Goal: Information Seeking & Learning: Learn about a topic

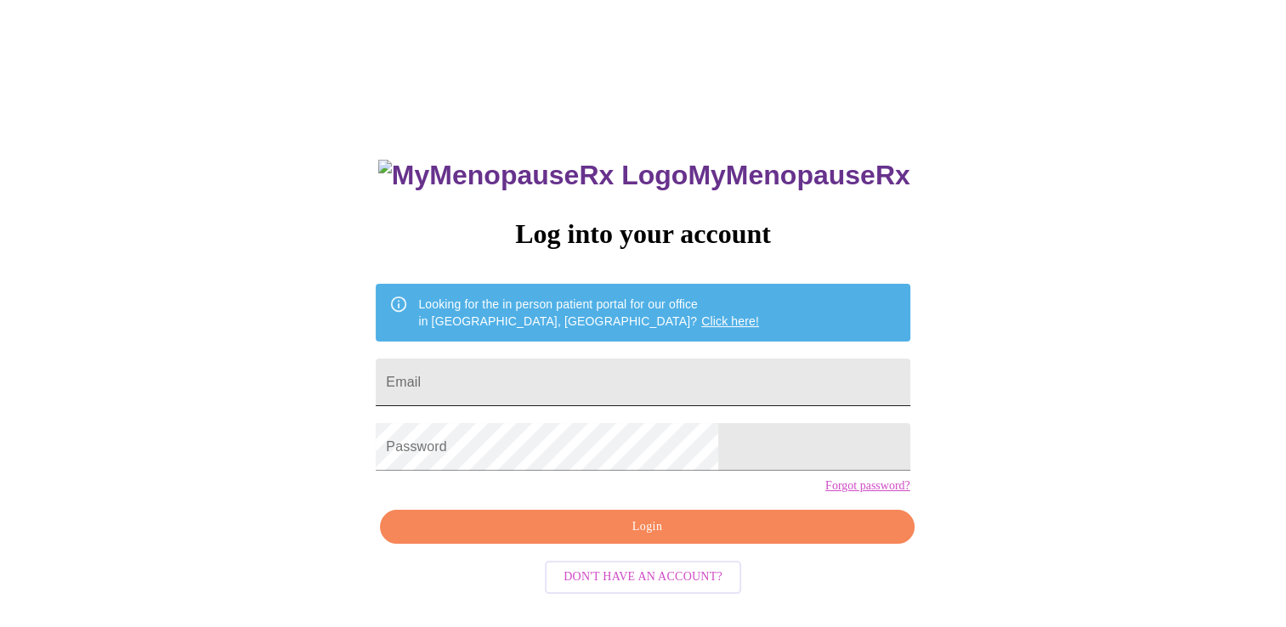
click at [643, 361] on input "Email" at bounding box center [643, 383] width 534 height 48
type input "[EMAIL_ADDRESS][DOMAIN_NAME]"
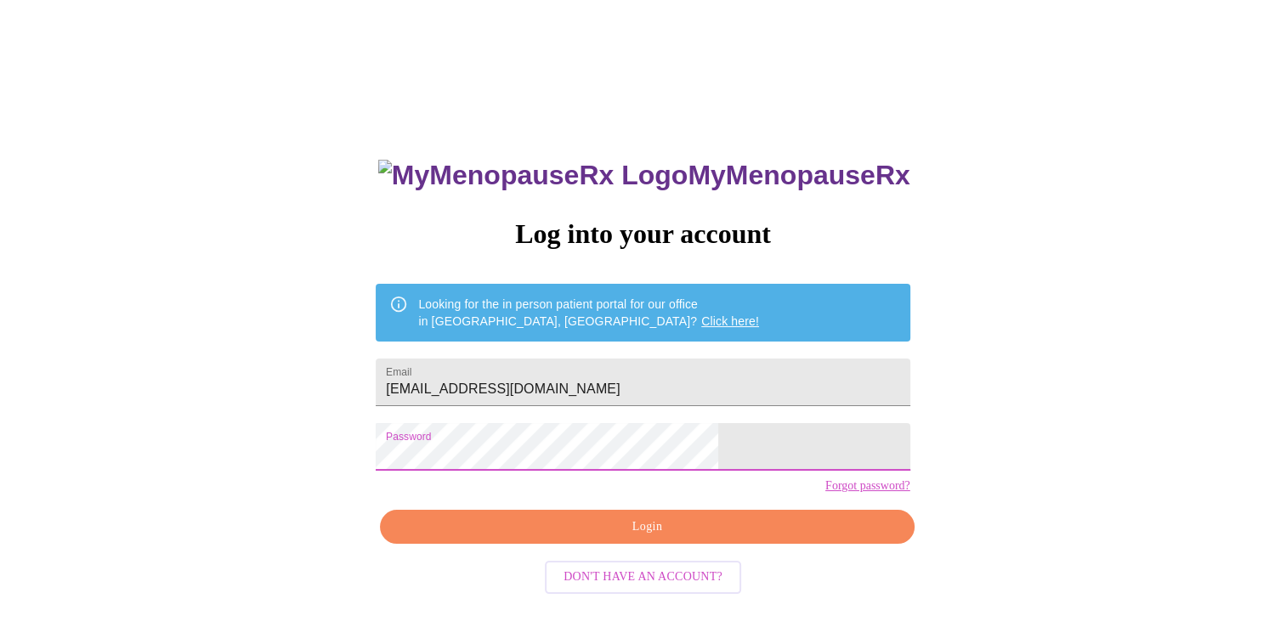
click at [663, 545] on button "Login" at bounding box center [647, 527] width 534 height 35
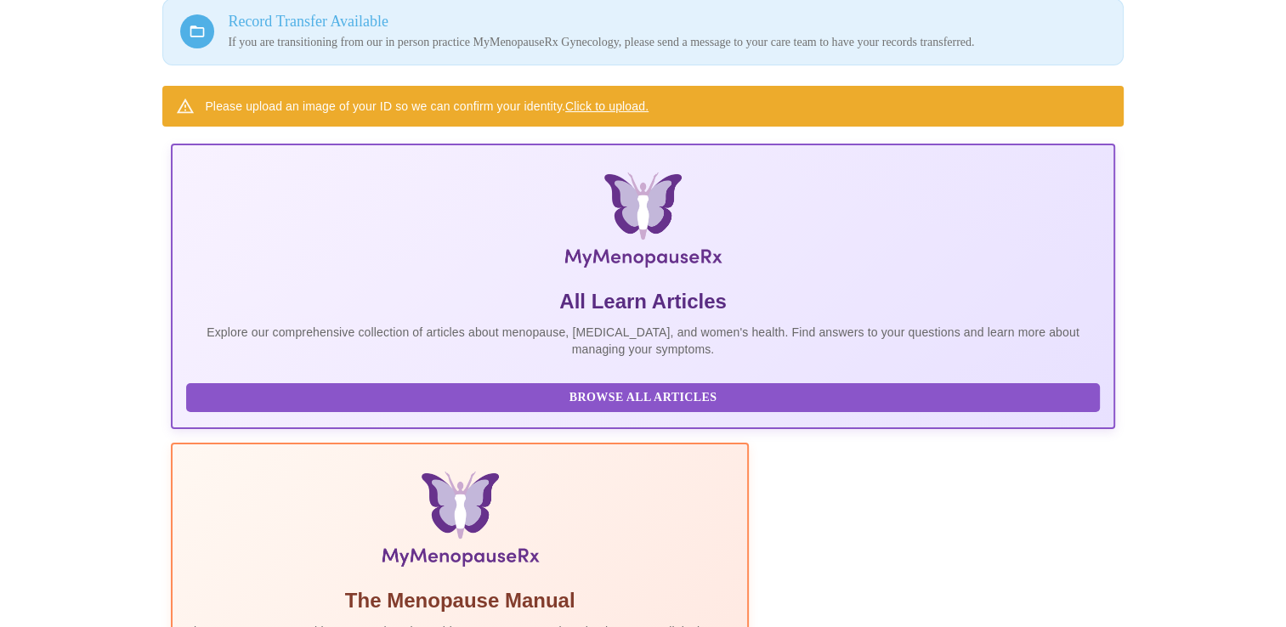
scroll to position [147, 0]
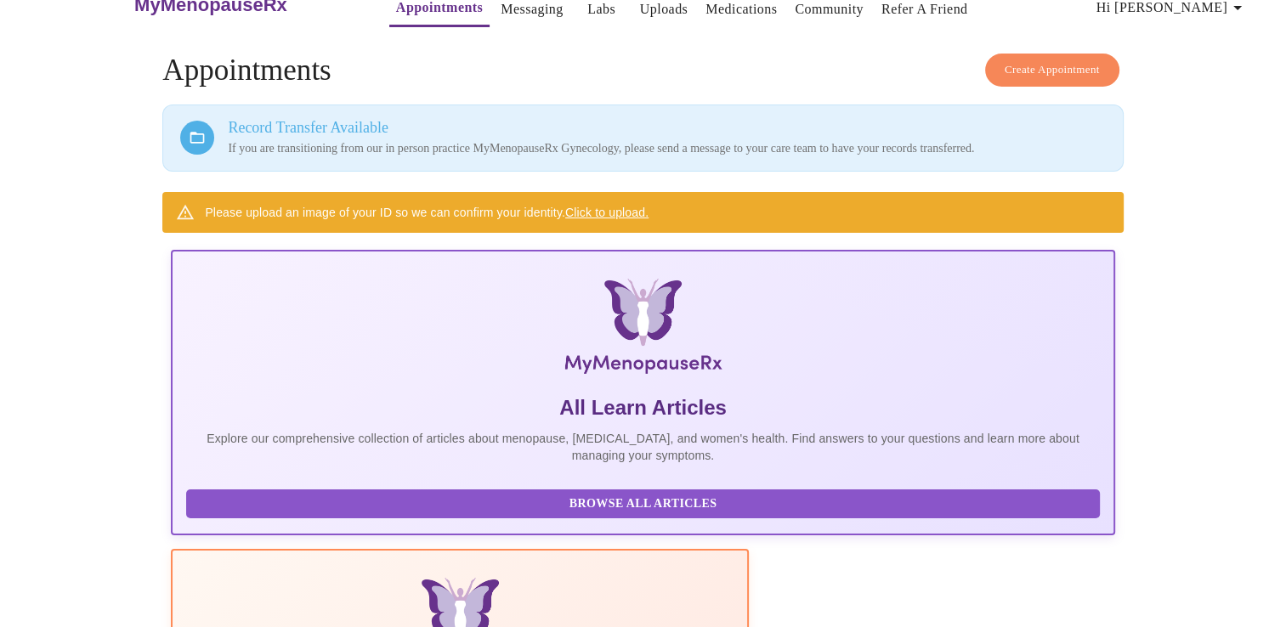
scroll to position [0, 0]
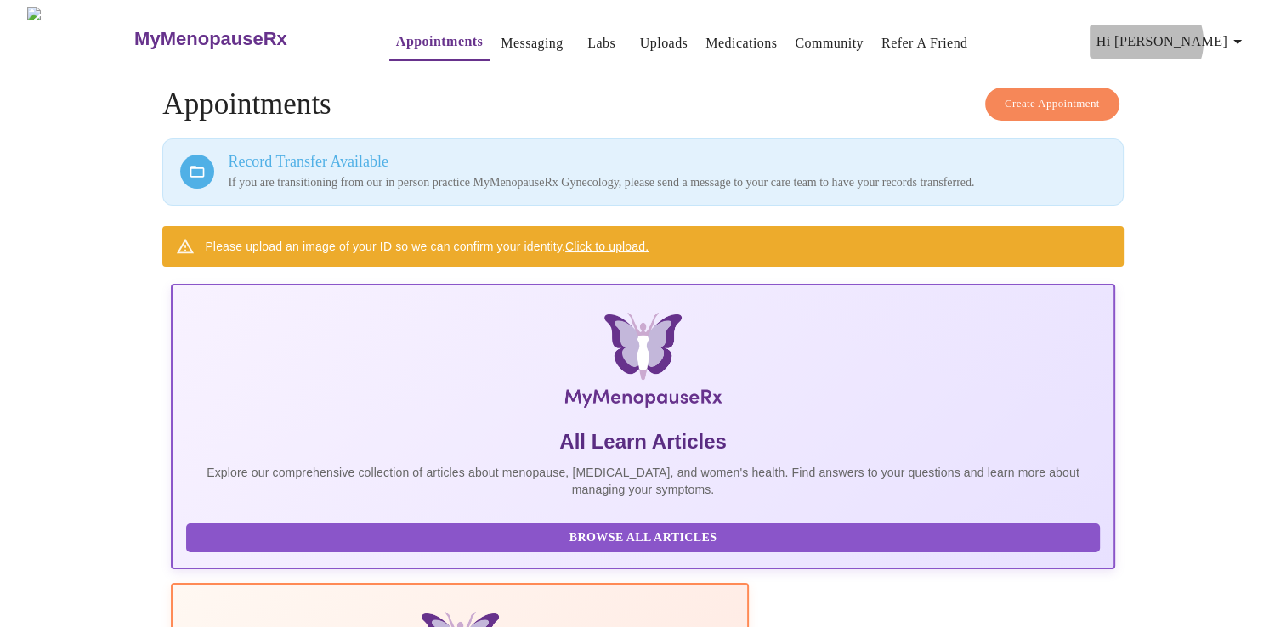
click at [1221, 35] on span "Hi [PERSON_NAME]" at bounding box center [1172, 42] width 151 height 24
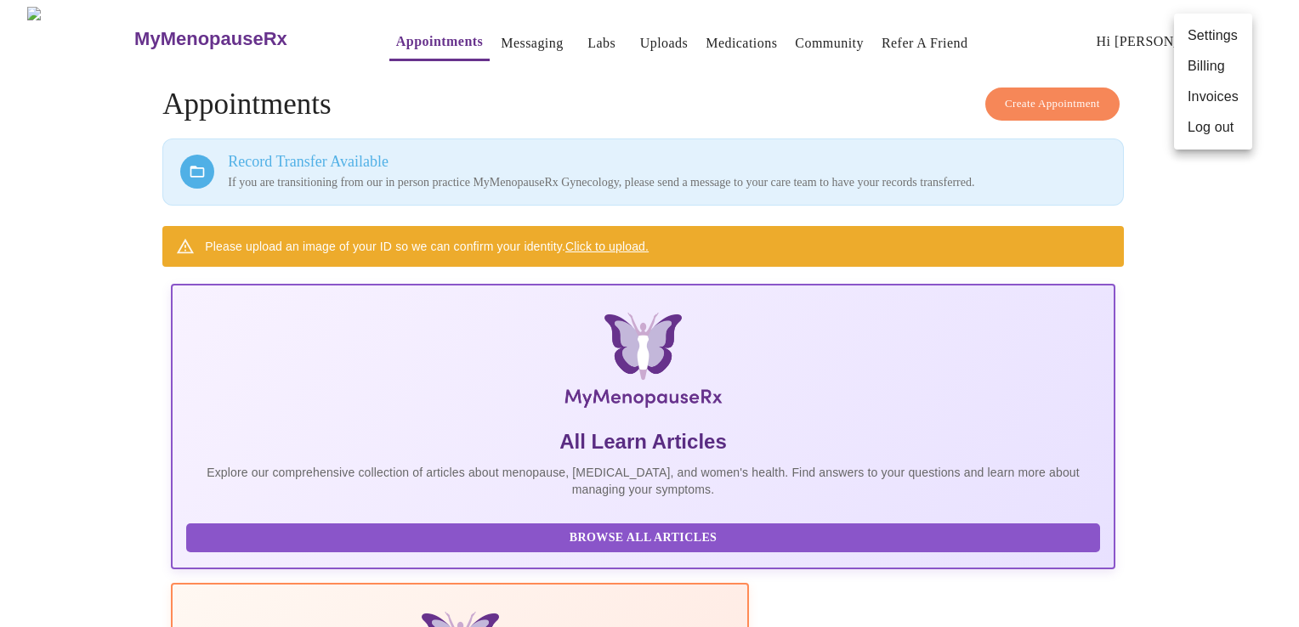
click at [1193, 130] on li "Log out" at bounding box center [1213, 127] width 78 height 31
